Goal: Navigation & Orientation: Find specific page/section

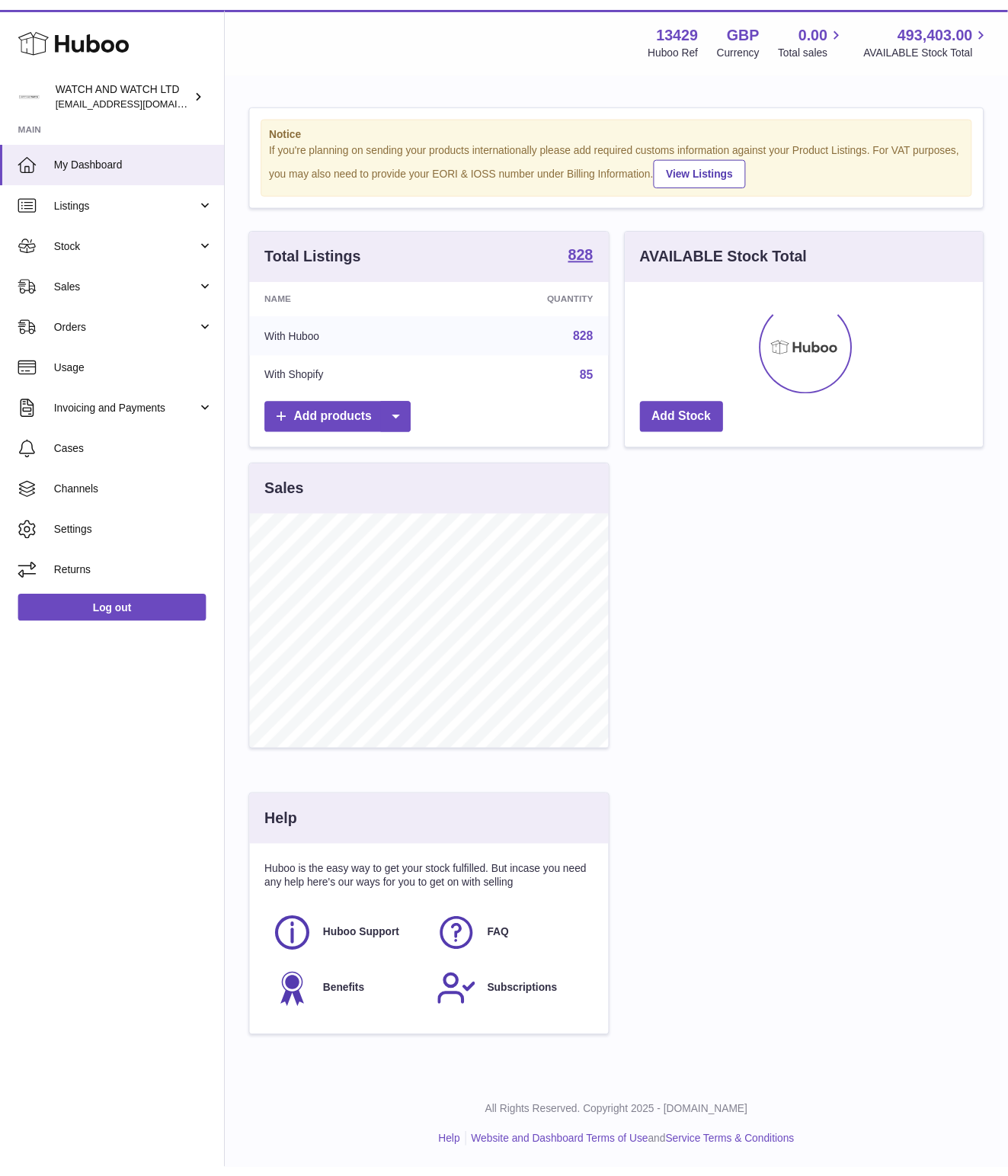
scroll to position [761832, 761538]
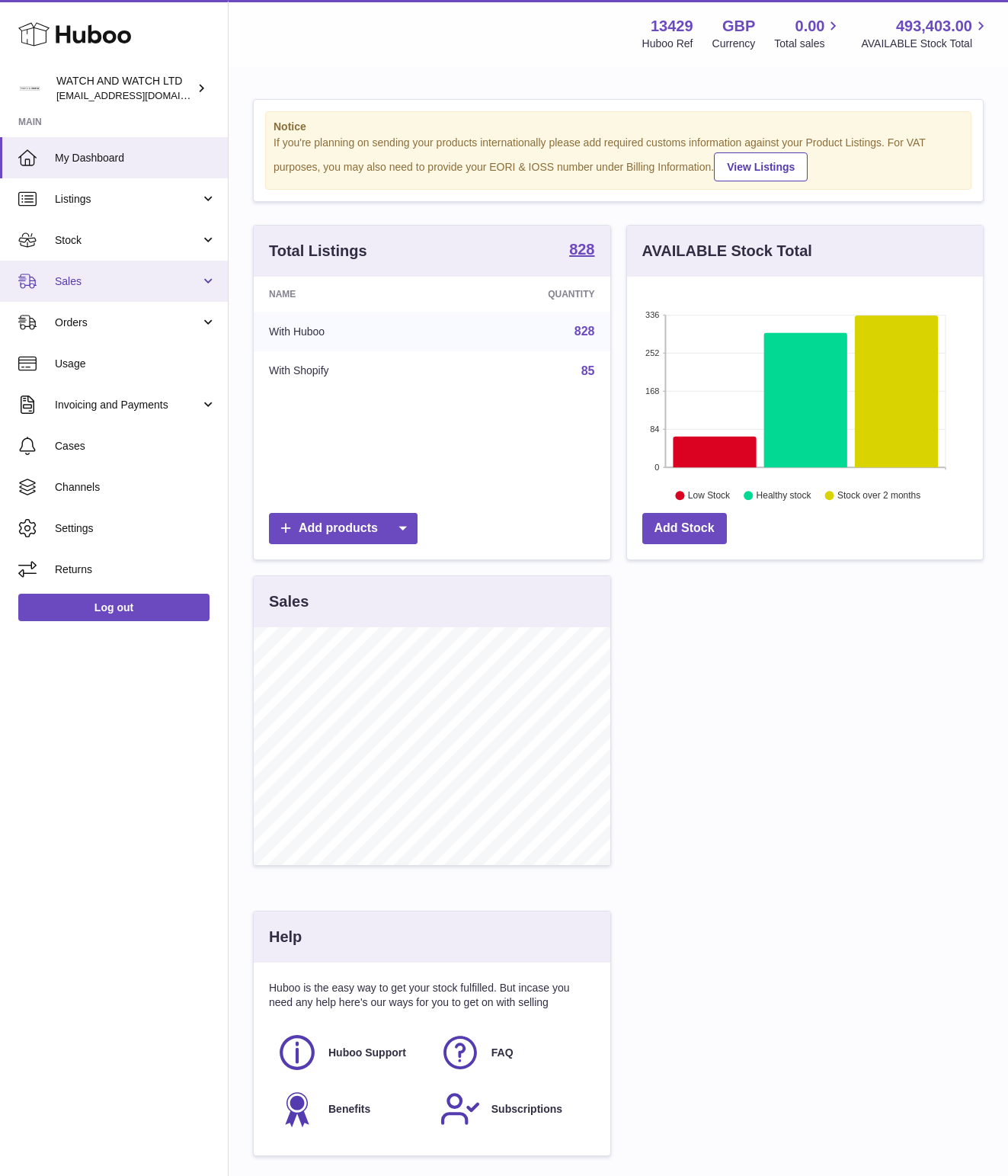
click at [119, 276] on span "Sales" at bounding box center [128, 281] width 146 height 15
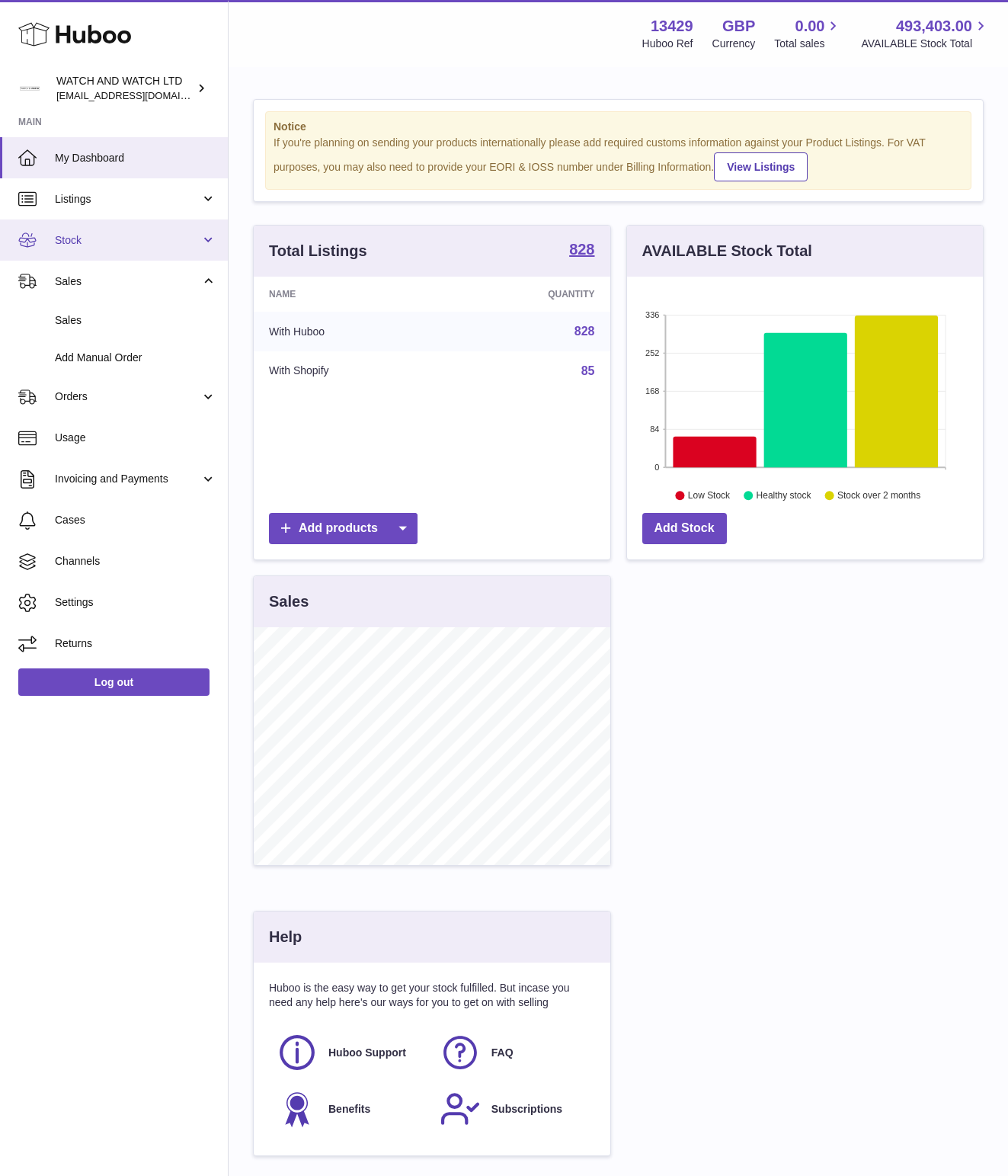
click at [100, 244] on span "Stock" at bounding box center [128, 241] width 146 height 15
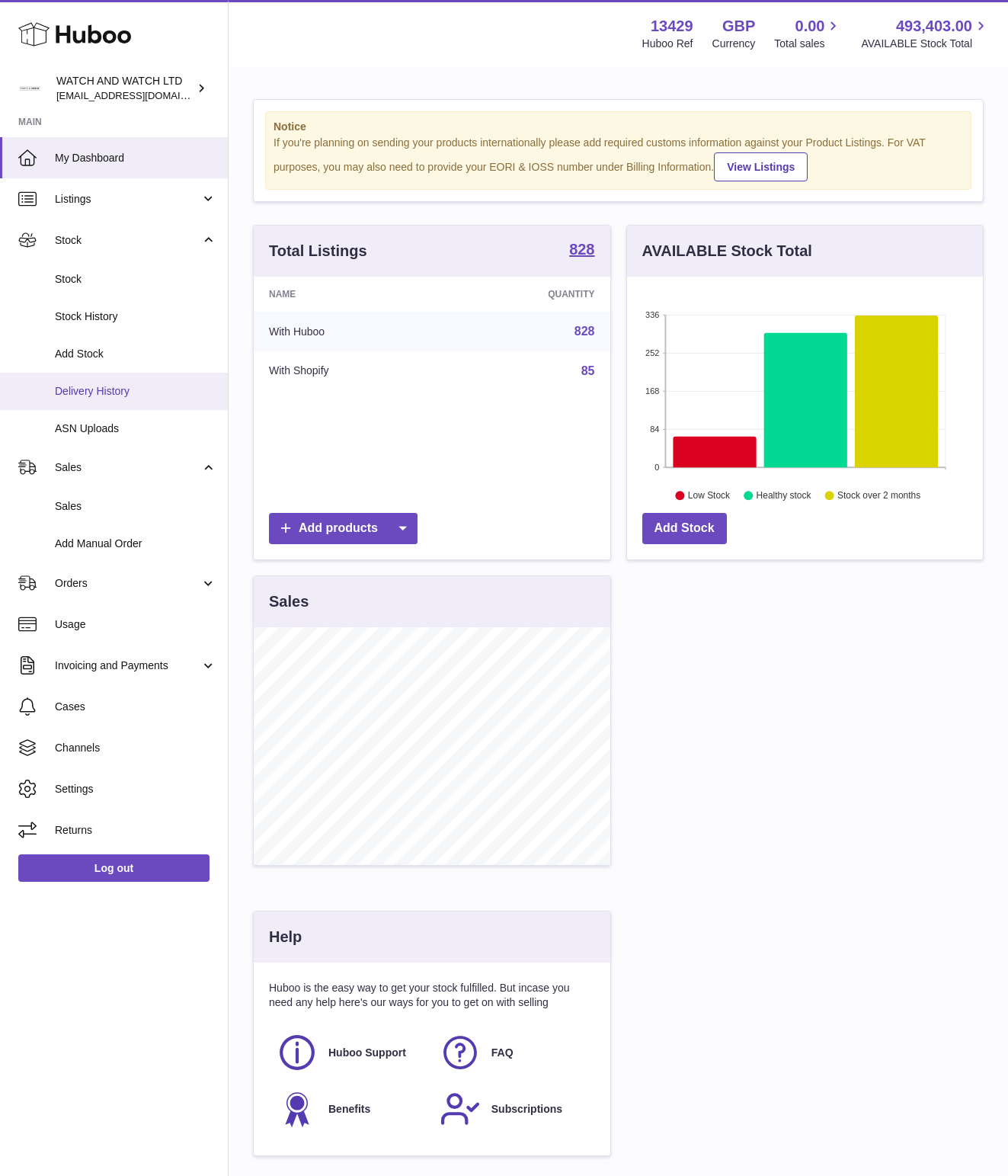
click at [93, 382] on link "Delivery History" at bounding box center [113, 391] width 228 height 37
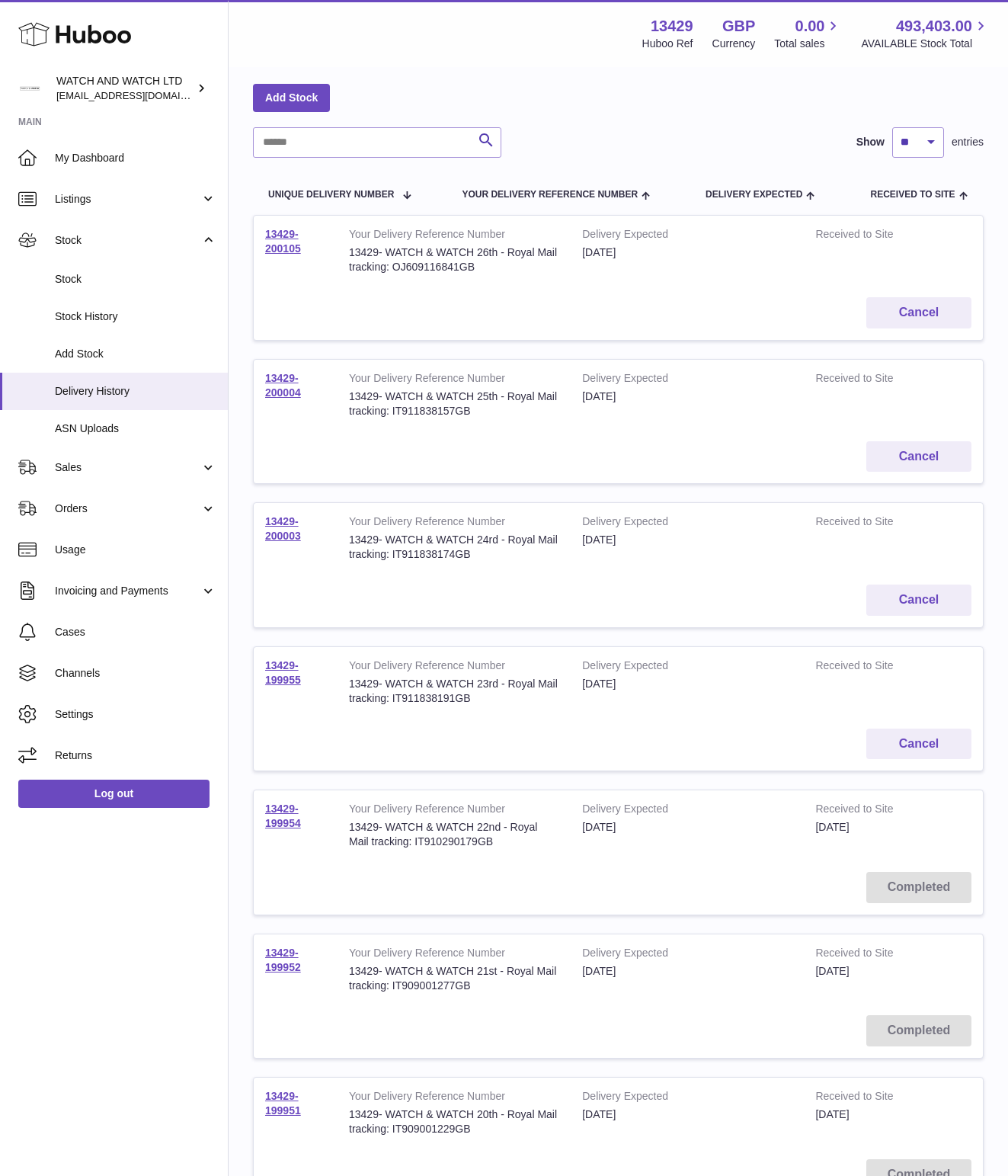
scroll to position [192, 0]
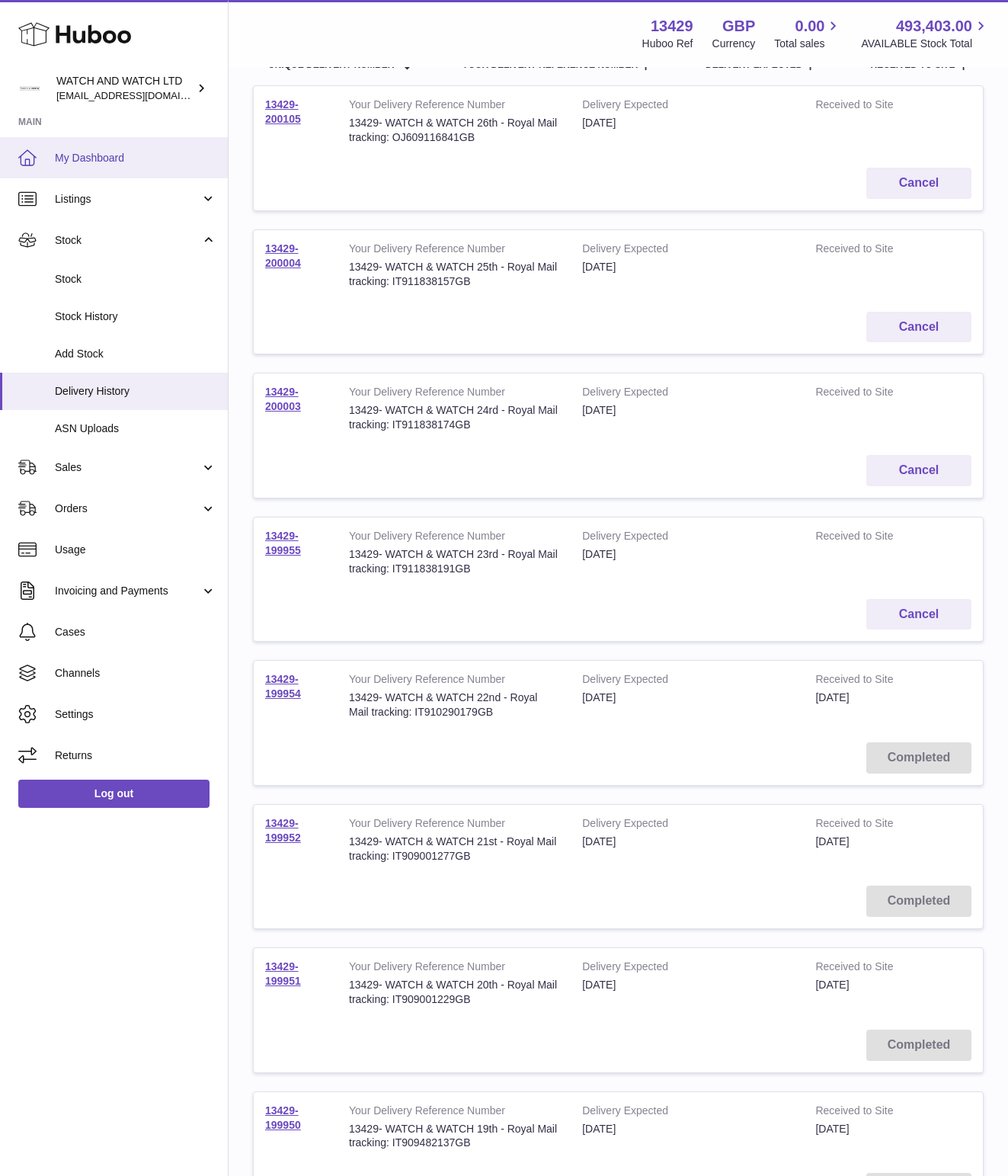
click at [183, 152] on span "My Dashboard" at bounding box center [135, 158] width 161 height 15
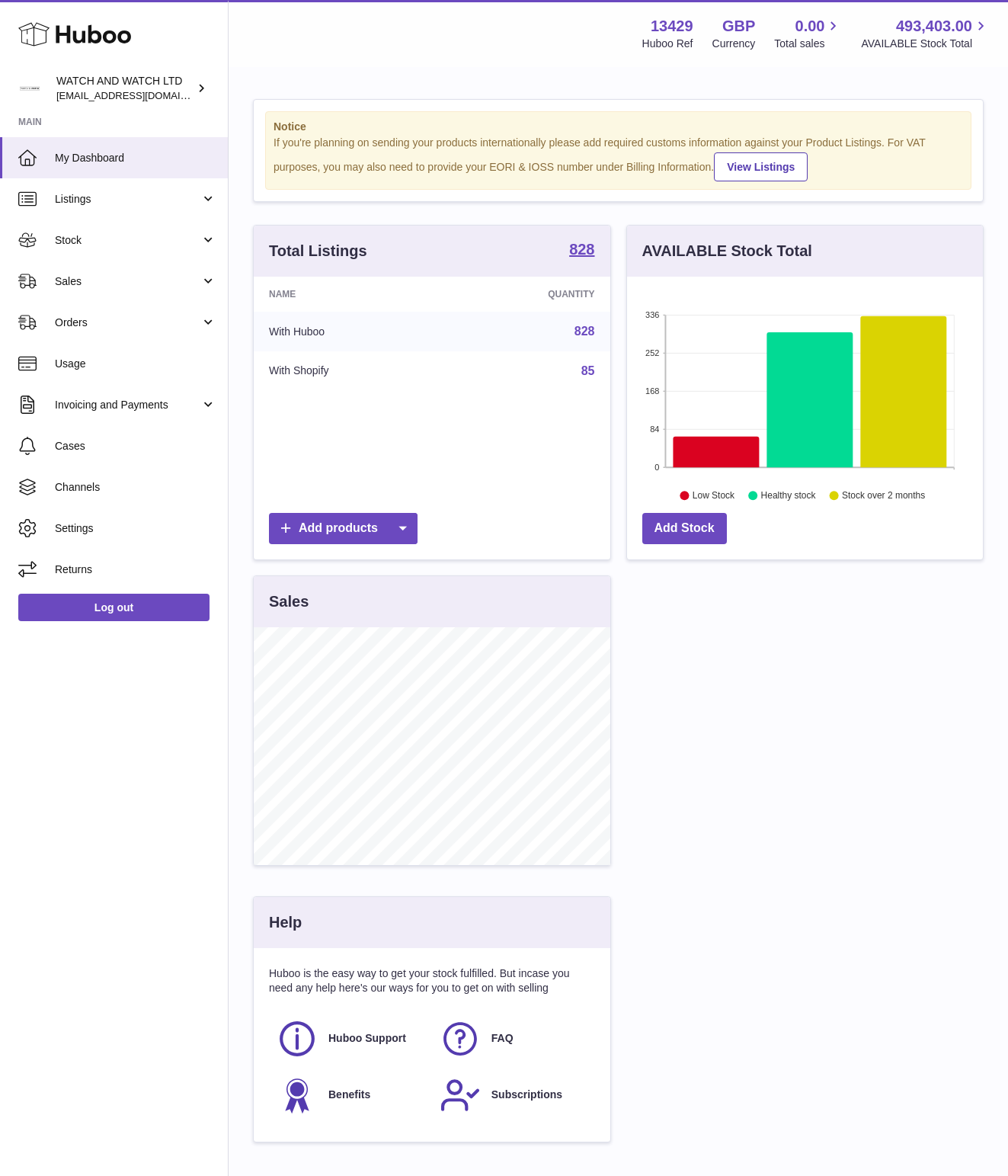
scroll to position [237, 357]
